Goal: Task Accomplishment & Management: Manage account settings

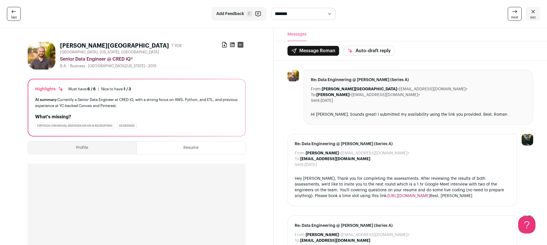
click at [531, 14] on icon at bounding box center [533, 11] width 7 height 7
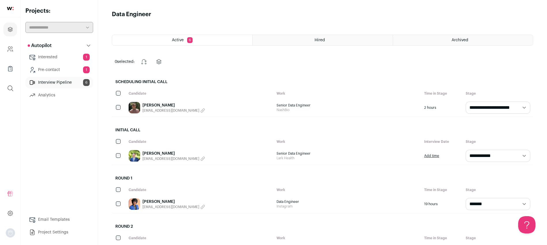
click at [67, 56] on link "Interested 1" at bounding box center [59, 57] width 68 height 12
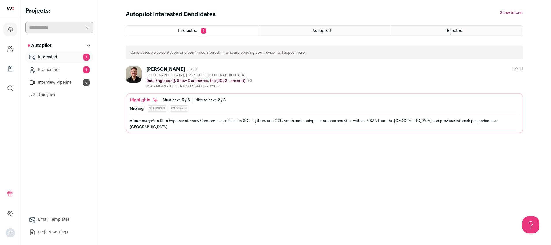
click at [64, 64] on ul "Interested 1 Pre-contact 1 Interview Pipeline 6 Analytics" at bounding box center [59, 76] width 68 height 50
click at [63, 67] on link "Pre-contact 1" at bounding box center [59, 70] width 68 height 12
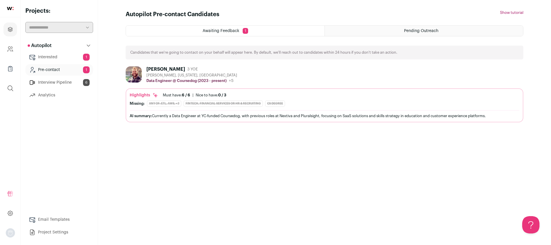
click at [62, 57] on link "Interested 1" at bounding box center [59, 57] width 68 height 12
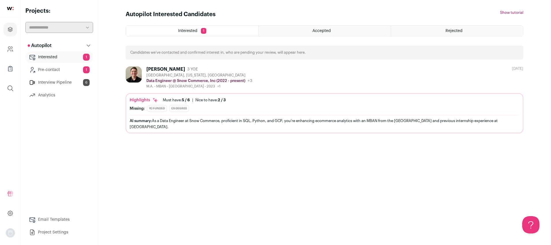
click at [154, 68] on div "[PERSON_NAME]" at bounding box center [165, 69] width 39 height 6
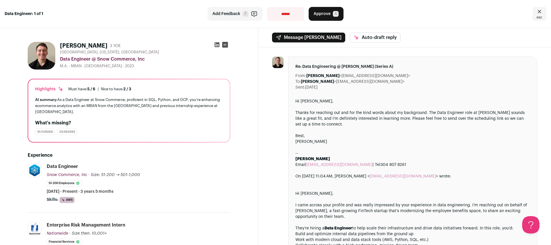
click at [329, 19] on button "Approve A" at bounding box center [326, 14] width 35 height 14
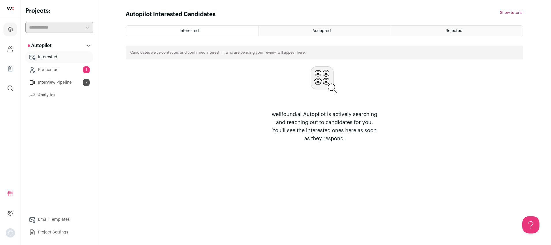
click at [57, 79] on link "Interview Pipeline 7" at bounding box center [59, 83] width 68 height 12
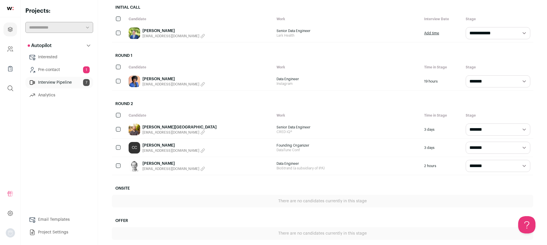
scroll to position [141, 0]
